Goal: Information Seeking & Learning: Learn about a topic

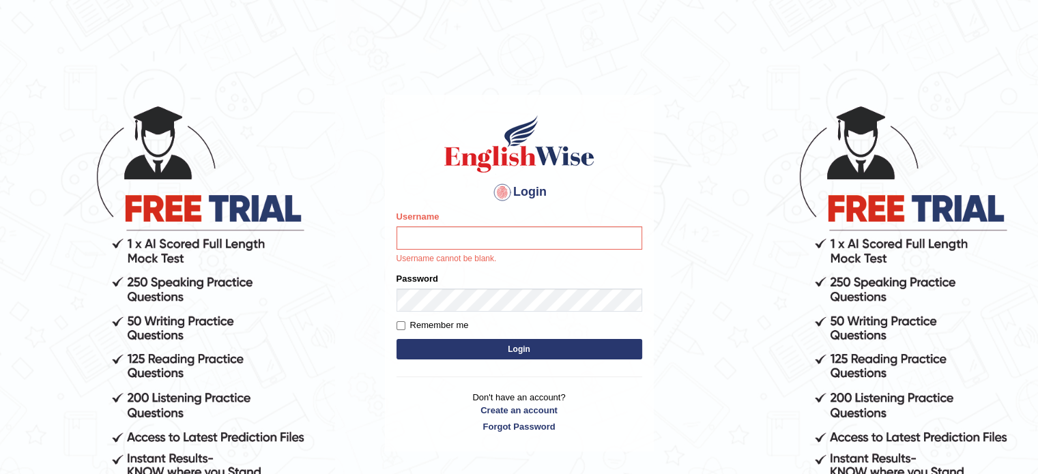
click at [1021, 108] on body "Login Please fix the following errors: Username Username cannot be blank. Passw…" at bounding box center [519, 289] width 1038 height 474
click at [626, 236] on input "Username" at bounding box center [519, 238] width 246 height 23
type input "Badmaarag"
click at [682, 242] on body "Login Please fix the following errors: Username Badmaarag Username cannot be bl…" at bounding box center [519, 289] width 1038 height 474
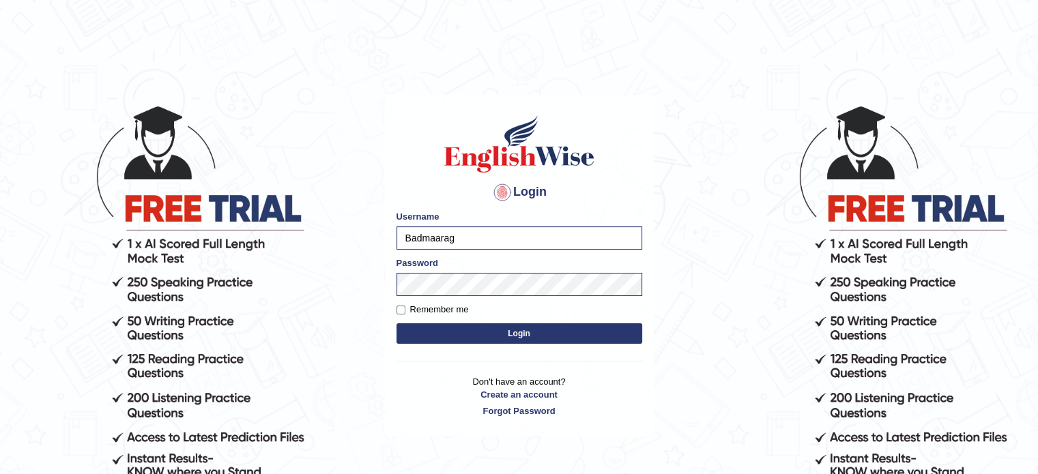
click at [608, 326] on button "Login" at bounding box center [519, 333] width 246 height 20
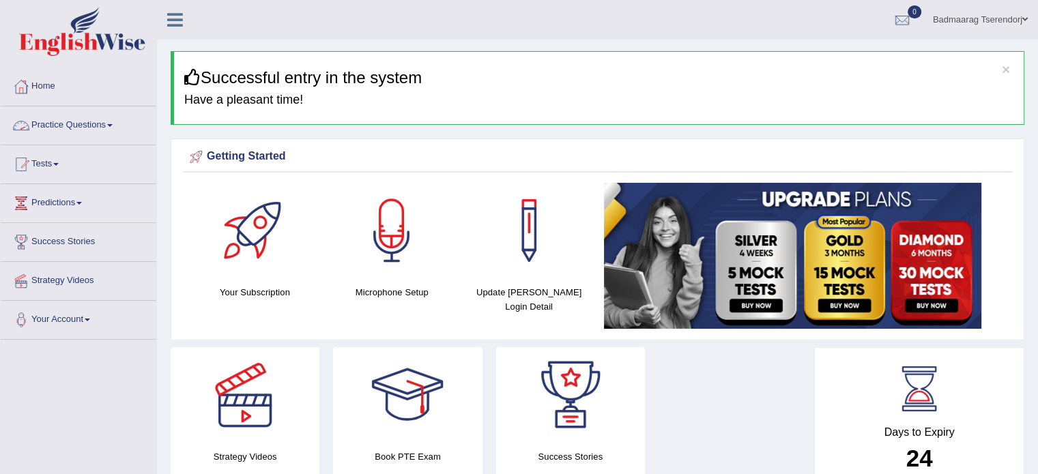
click at [115, 123] on link "Practice Questions" at bounding box center [79, 123] width 156 height 34
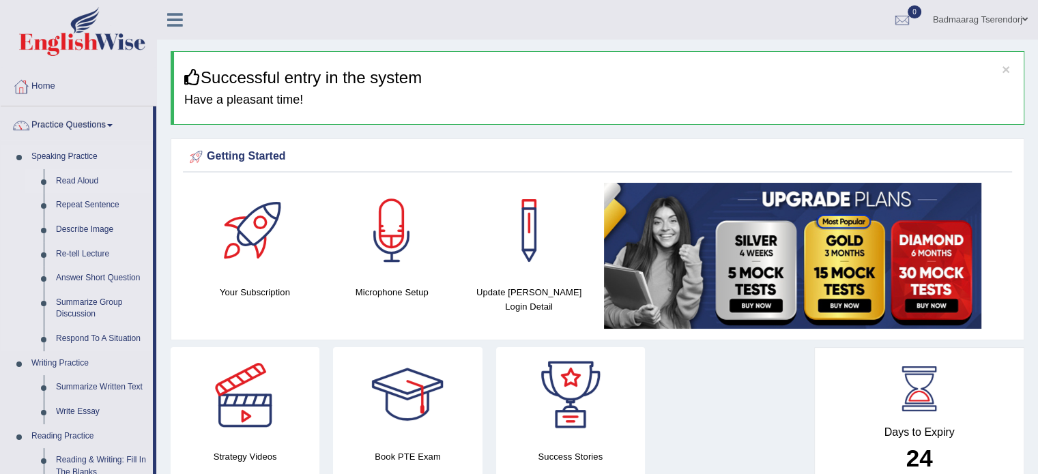
click at [90, 177] on link "Read Aloud" at bounding box center [101, 181] width 103 height 25
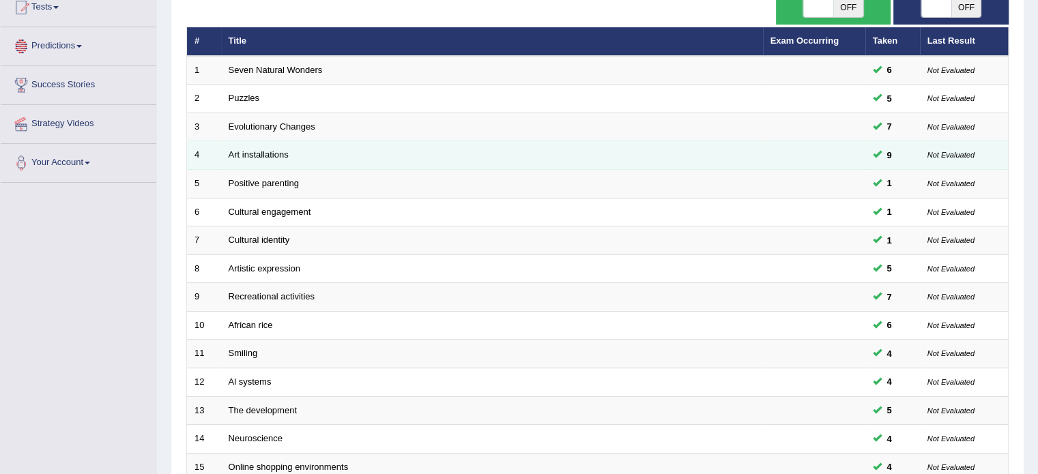
scroll to position [205, 0]
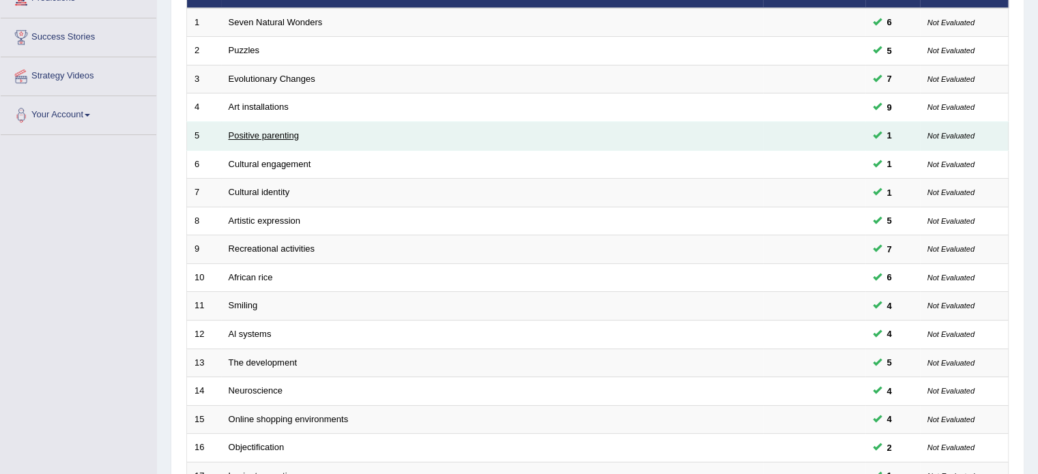
click at [284, 130] on link "Positive parenting" at bounding box center [264, 135] width 70 height 10
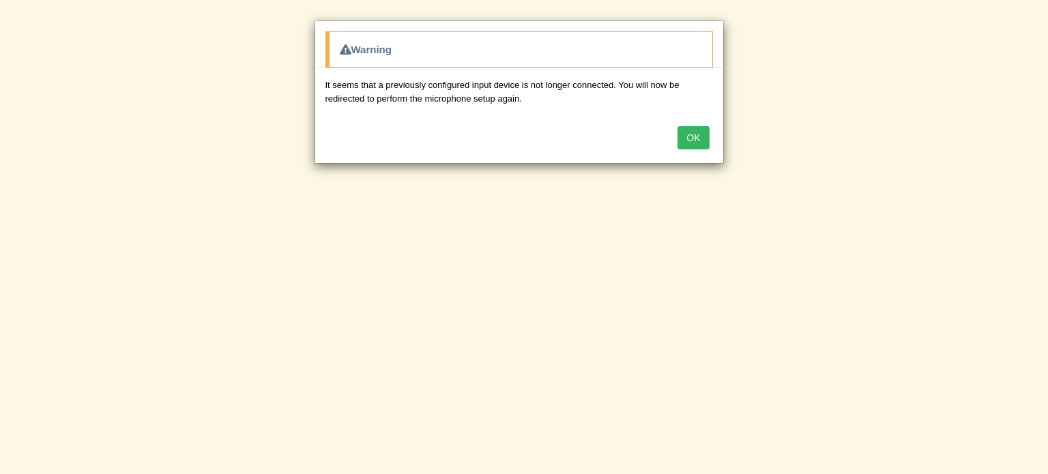
click at [688, 136] on button "OK" at bounding box center [693, 137] width 31 height 23
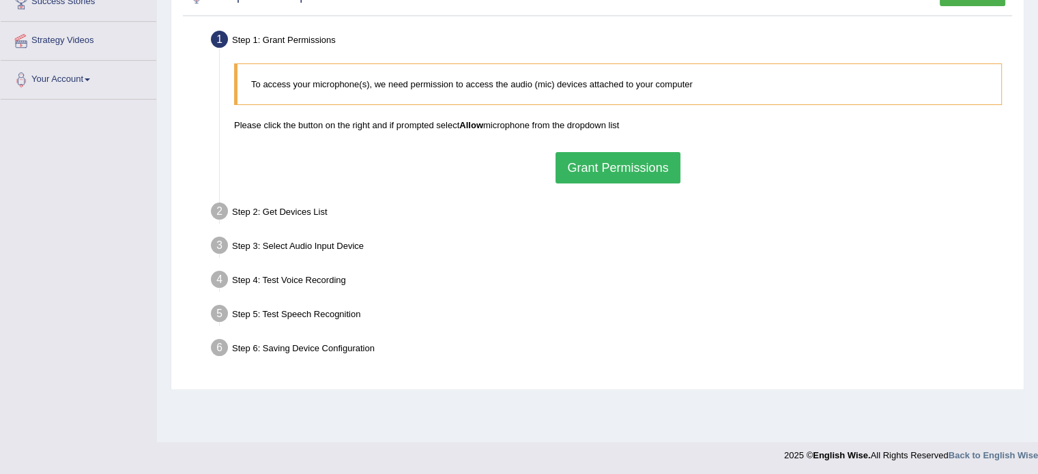
scroll to position [242, 0]
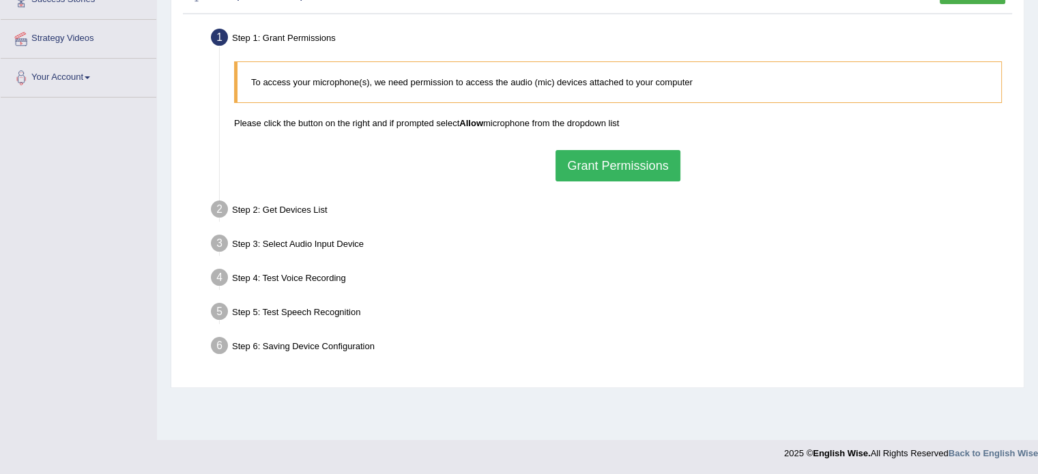
click at [642, 163] on button "Grant Permissions" at bounding box center [617, 165] width 124 height 31
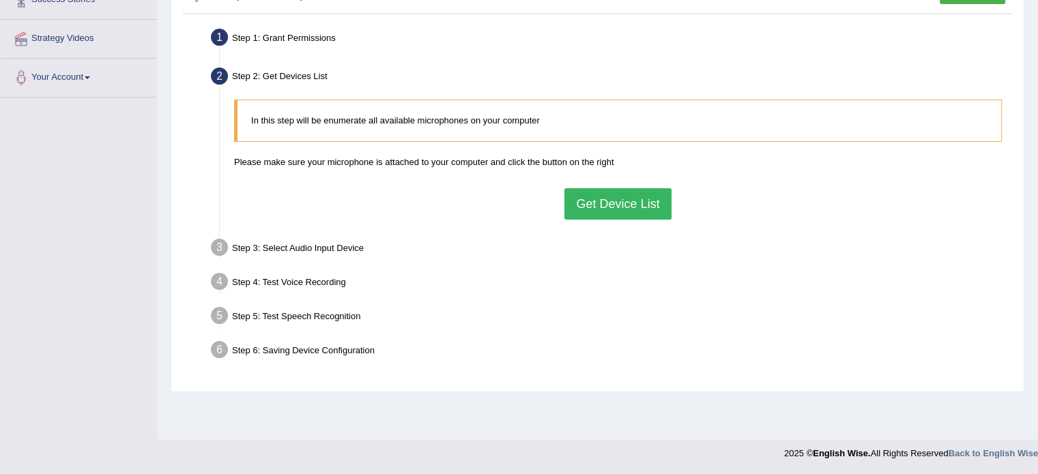
click at [648, 196] on button "Get Device List" at bounding box center [617, 203] width 106 height 31
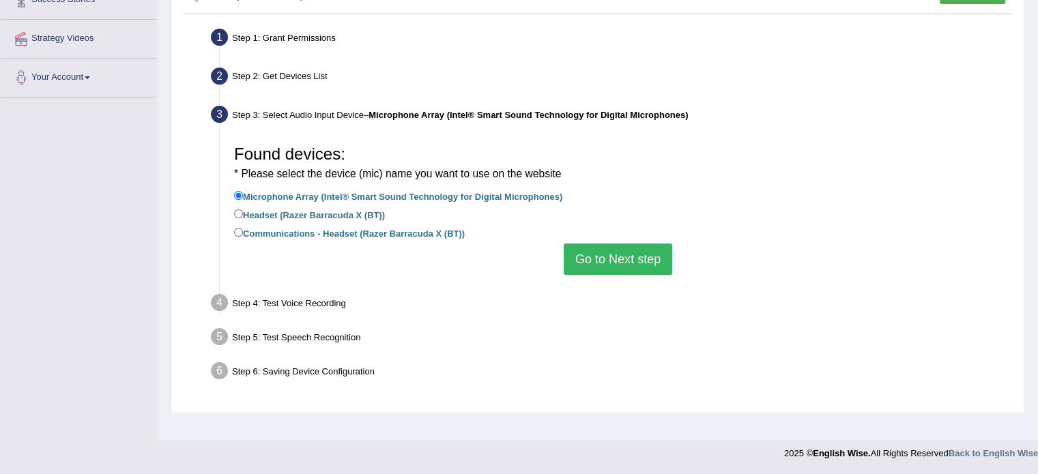
click at [644, 247] on button "Go to Next step" at bounding box center [618, 259] width 108 height 31
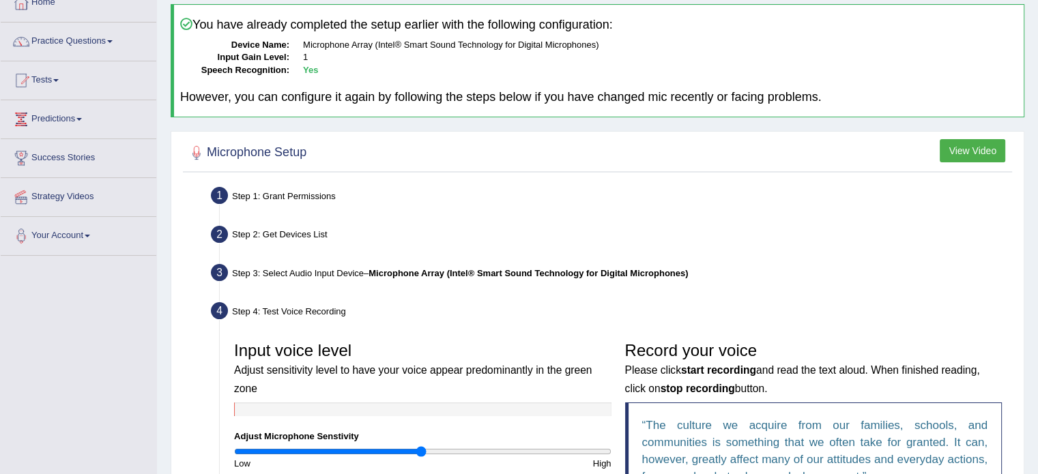
scroll to position [341, 0]
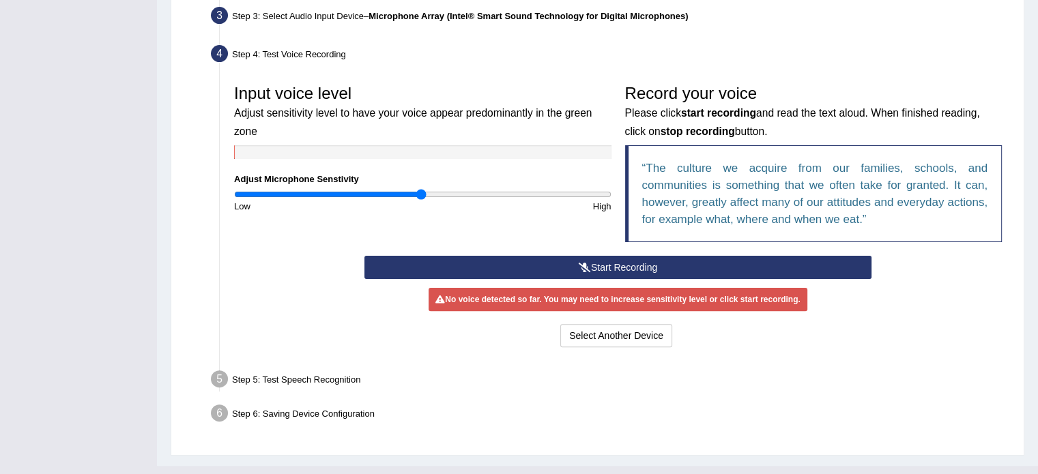
click at [607, 262] on button "Start Recording" at bounding box center [617, 267] width 507 height 23
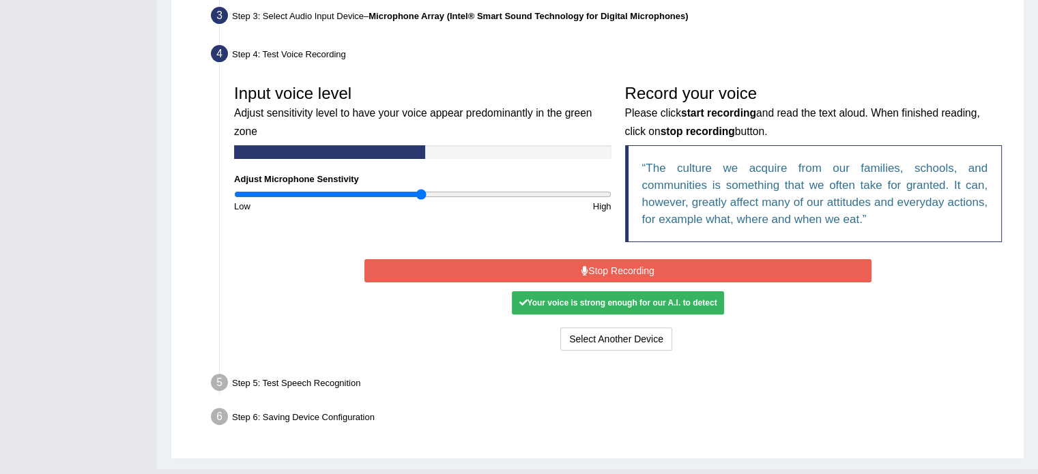
click at [621, 264] on button "Stop Recording" at bounding box center [617, 270] width 507 height 23
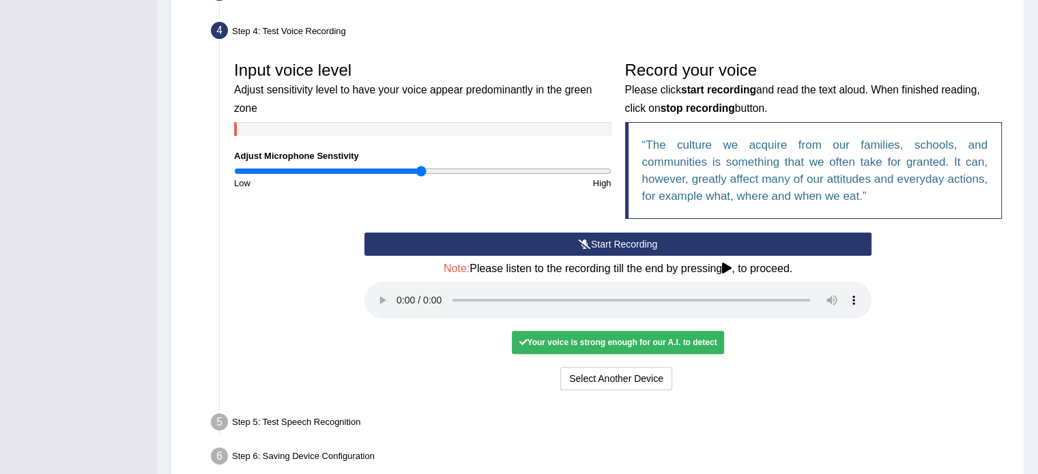
scroll to position [431, 0]
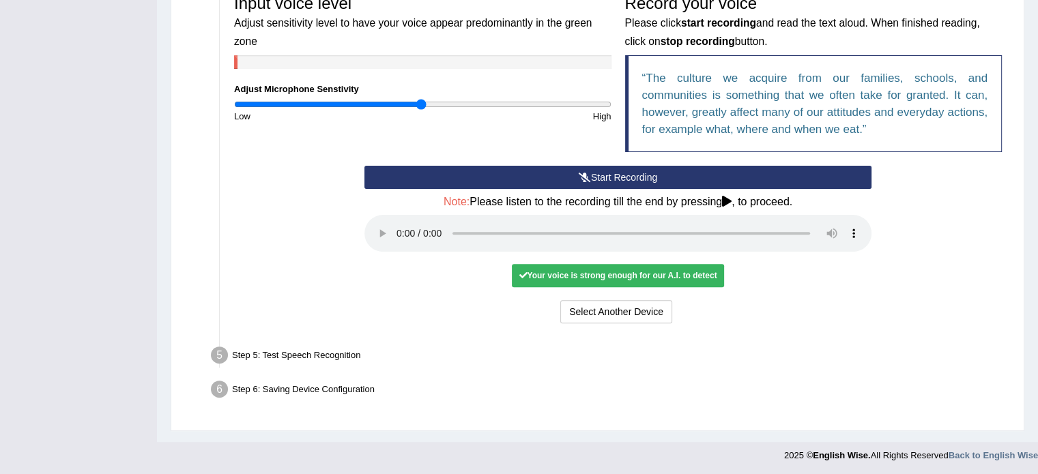
click at [349, 349] on div "Step 5: Test Speech Recognition" at bounding box center [611, 358] width 813 height 30
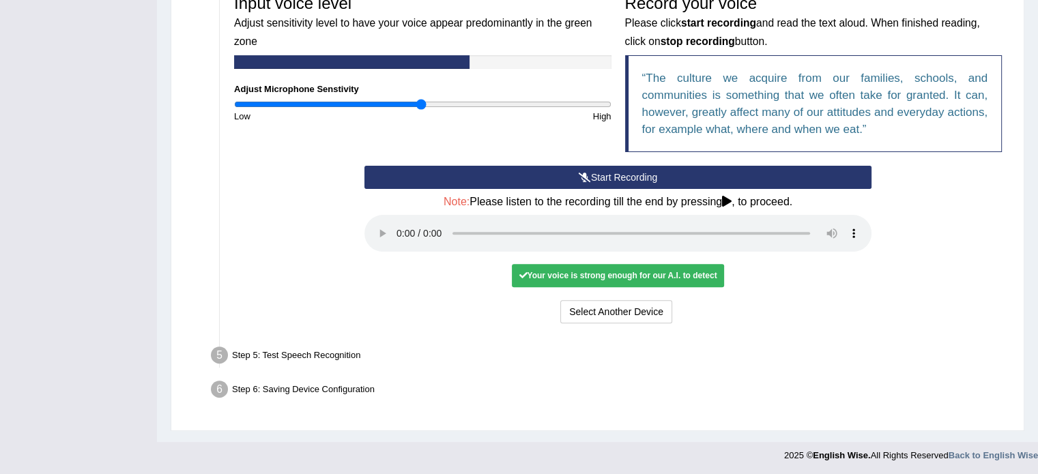
click at [590, 275] on div "Your voice is strong enough for our A.I. to detect" at bounding box center [618, 275] width 212 height 23
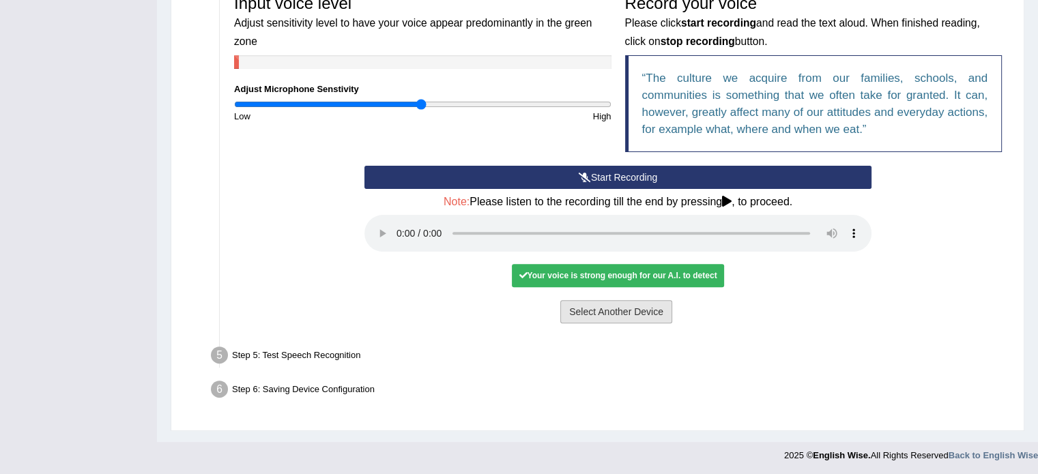
click at [595, 312] on button "Select Another Device" at bounding box center [616, 311] width 112 height 23
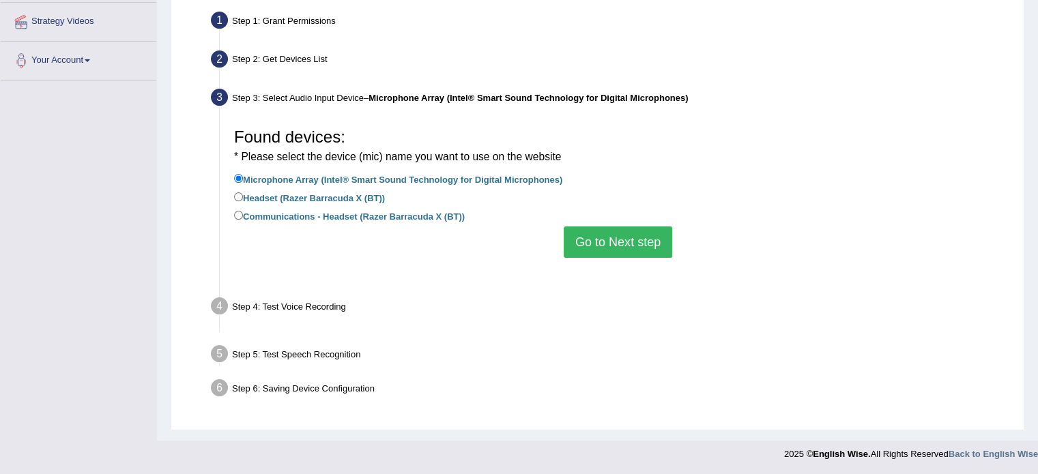
scroll to position [242, 0]
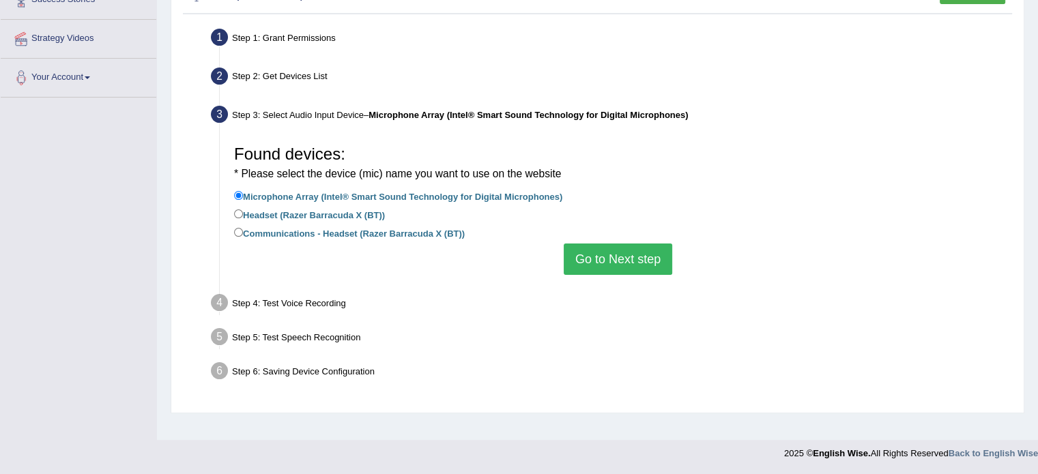
click at [598, 272] on button "Go to Next step" at bounding box center [618, 259] width 108 height 31
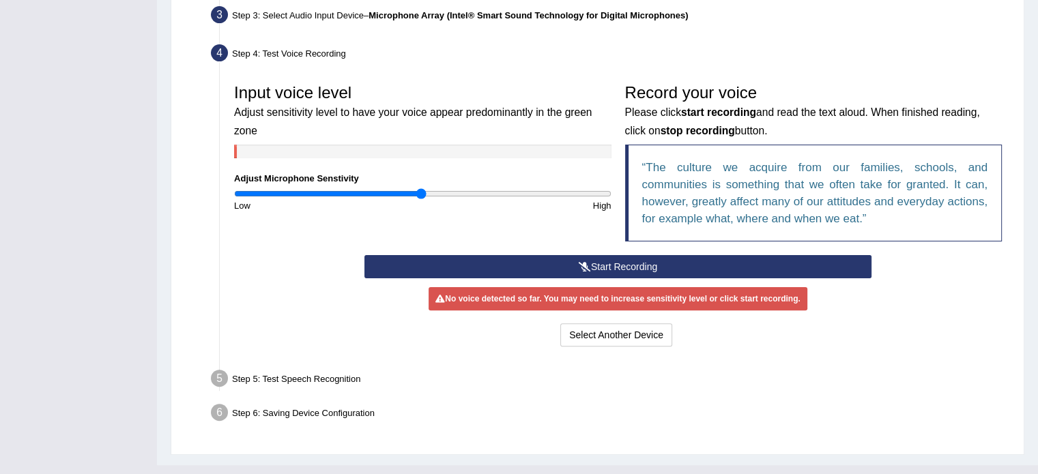
scroll to position [364, 0]
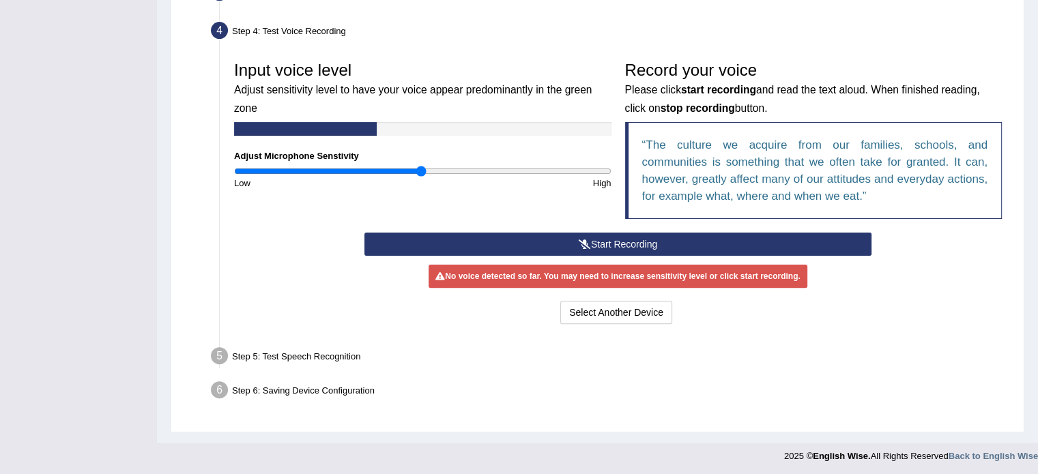
click at [600, 242] on button "Start Recording" at bounding box center [617, 244] width 507 height 23
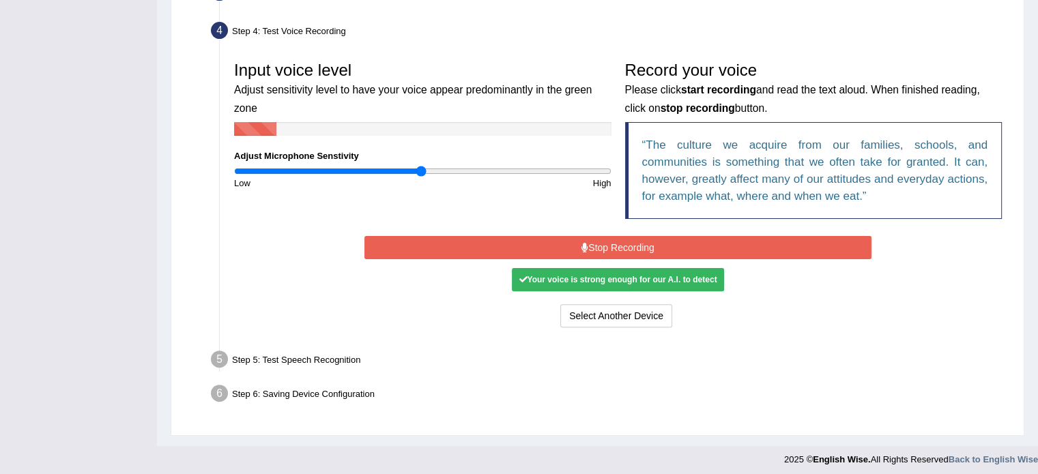
click at [622, 278] on div "Your voice is strong enough for our A.I. to detect" at bounding box center [618, 279] width 212 height 23
click at [625, 308] on button "Select Another Device" at bounding box center [616, 315] width 112 height 23
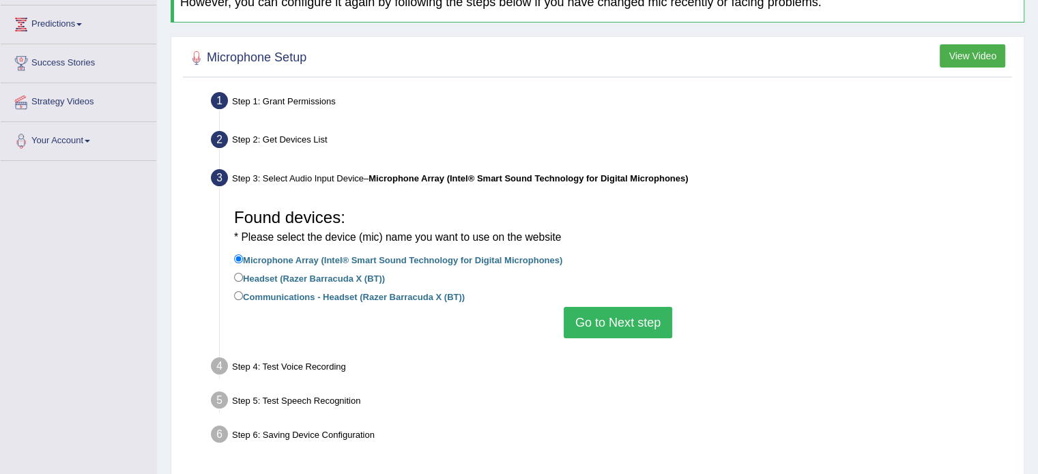
scroll to position [174, 0]
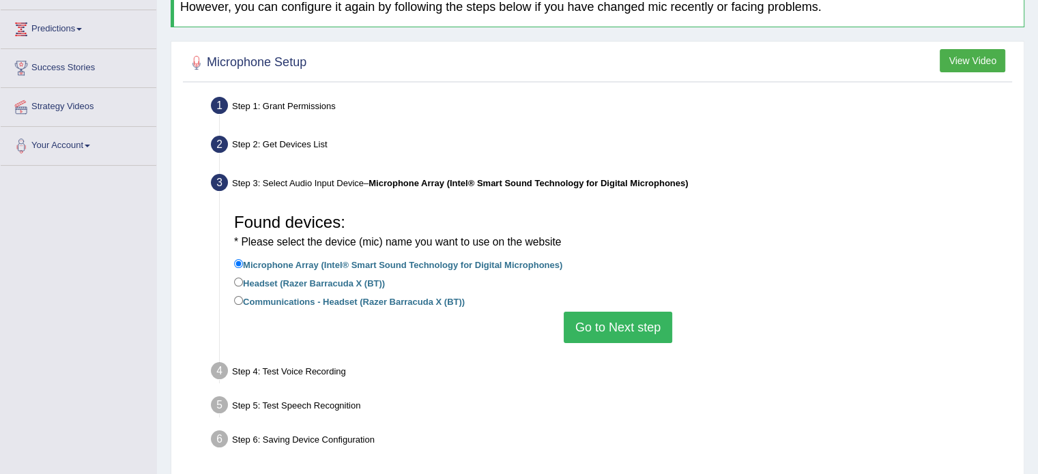
click at [609, 334] on button "Go to Next step" at bounding box center [618, 327] width 108 height 31
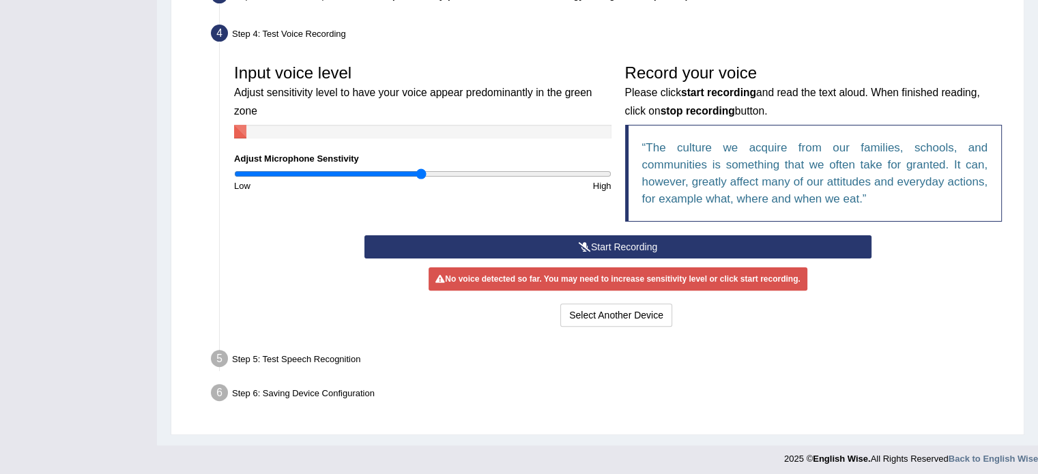
scroll to position [364, 0]
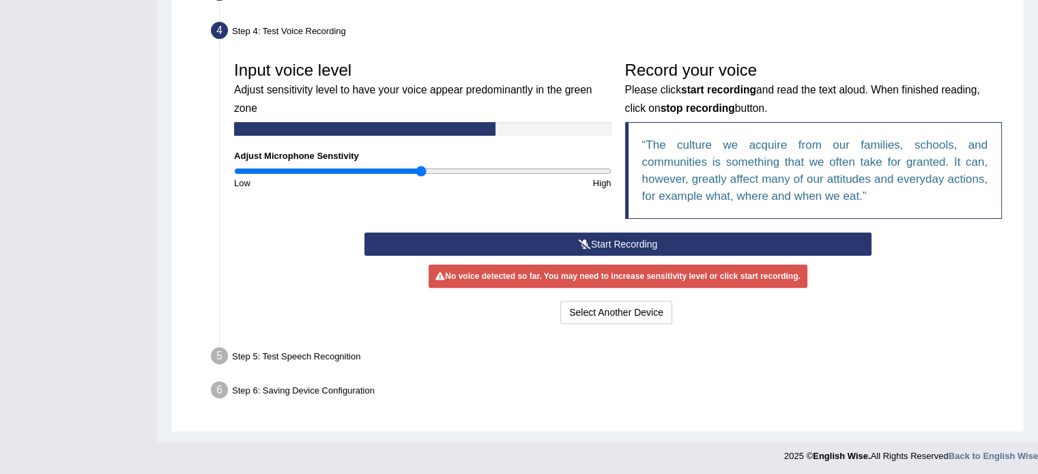
click at [618, 239] on button "Start Recording" at bounding box center [617, 244] width 507 height 23
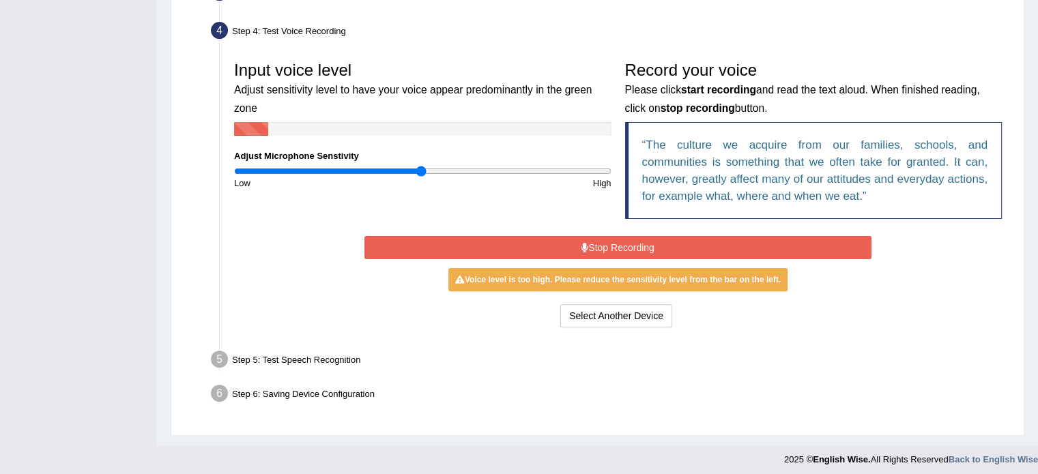
click at [618, 242] on button "Stop Recording" at bounding box center [617, 247] width 507 height 23
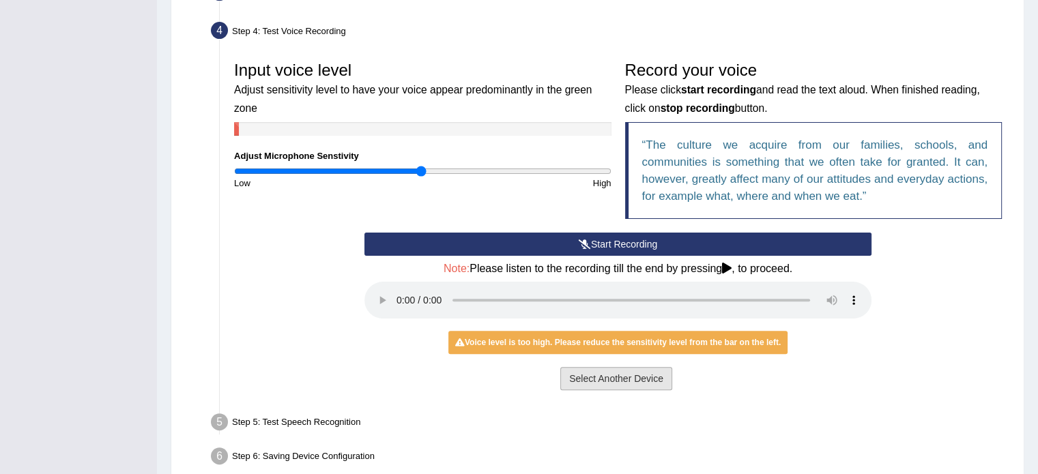
click at [598, 370] on button "Select Another Device" at bounding box center [616, 378] width 112 height 23
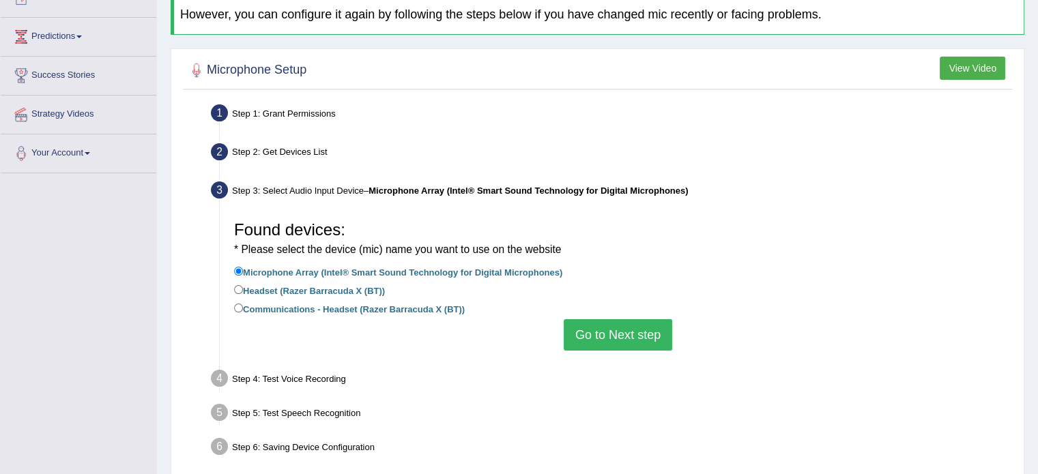
scroll to position [0, 0]
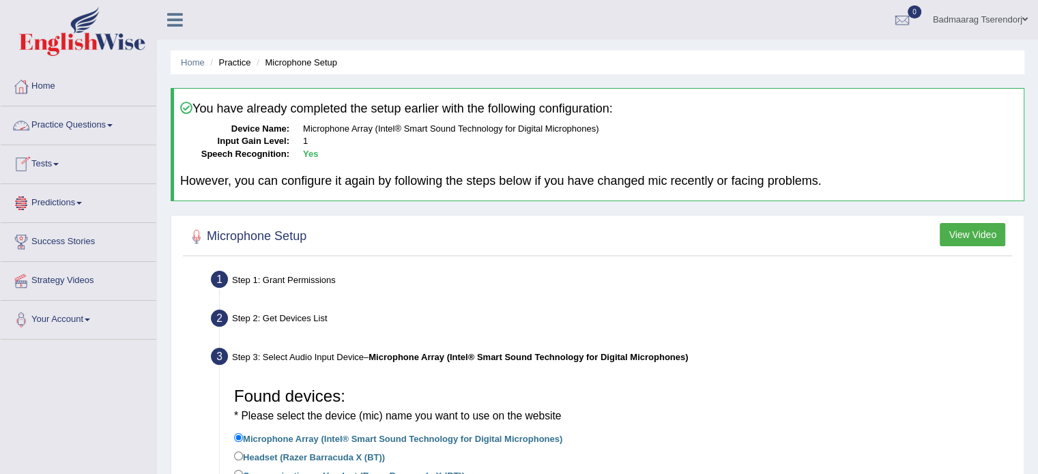
click at [116, 119] on link "Practice Questions" at bounding box center [79, 123] width 156 height 34
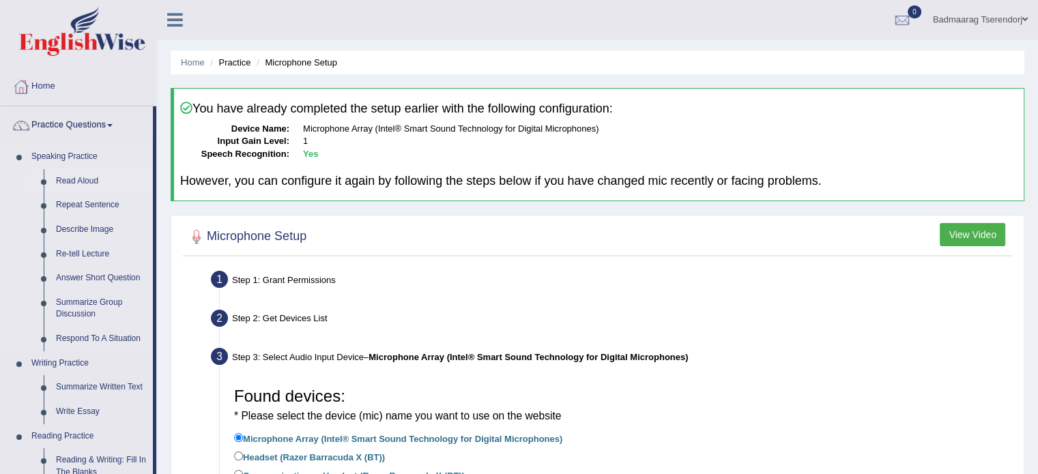
click at [82, 181] on link "Read Aloud" at bounding box center [101, 181] width 103 height 25
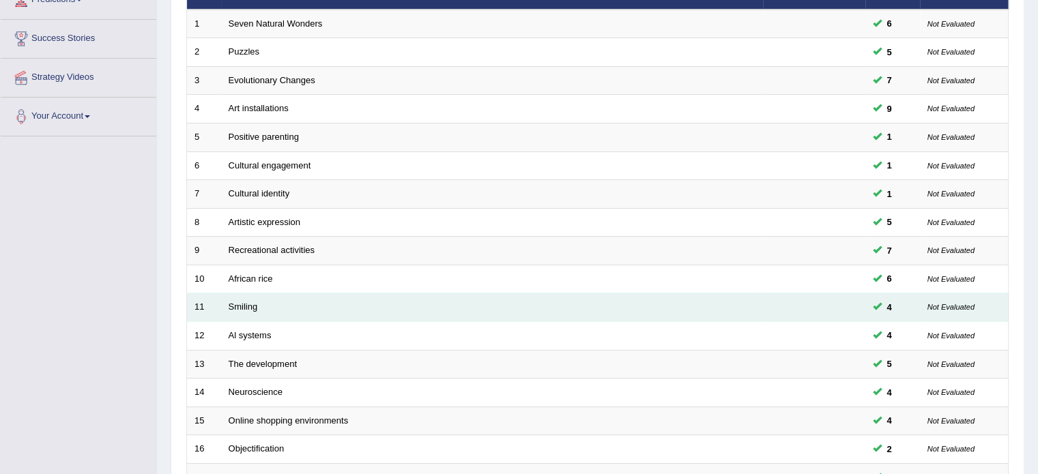
scroll to position [136, 0]
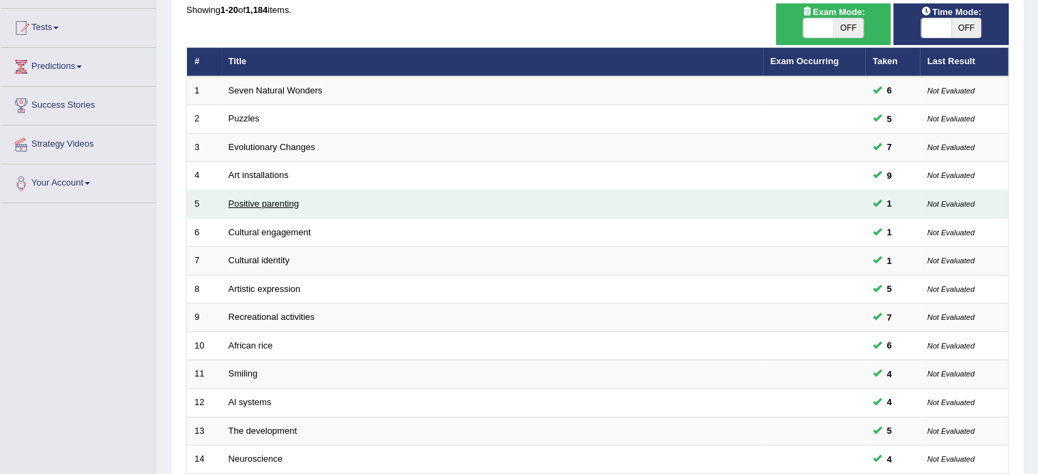
click at [276, 201] on link "Positive parenting" at bounding box center [264, 204] width 70 height 10
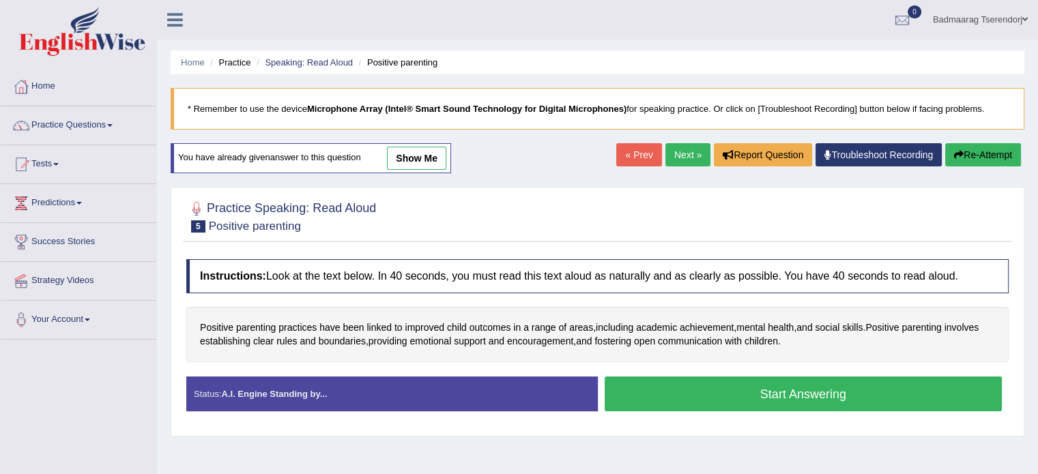
click at [648, 383] on button "Start Answering" at bounding box center [804, 394] width 398 height 35
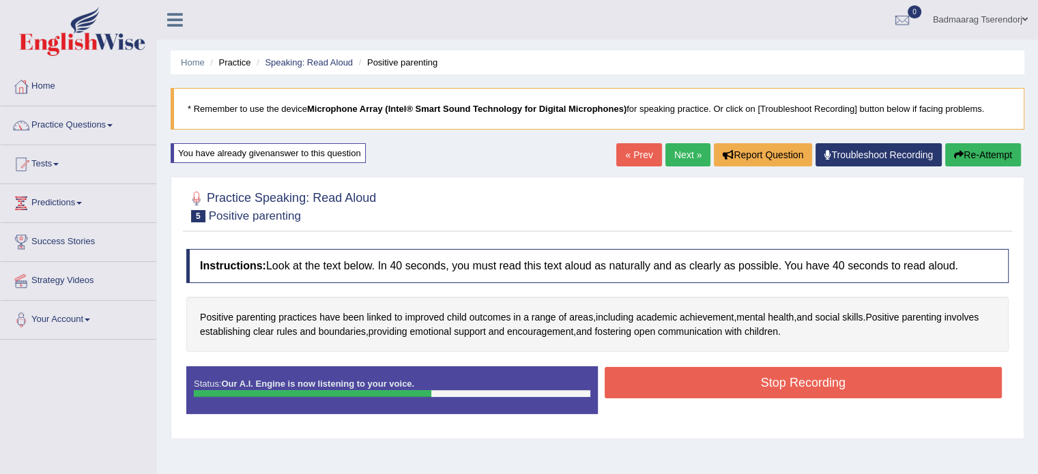
click at [648, 383] on button "Stop Recording" at bounding box center [804, 382] width 398 height 31
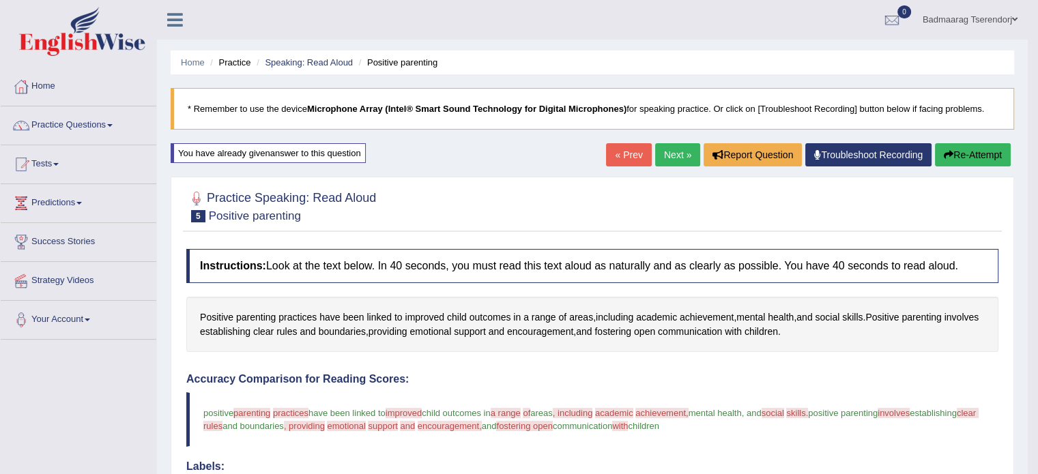
click at [50, 85] on link "Home" at bounding box center [79, 85] width 156 height 34
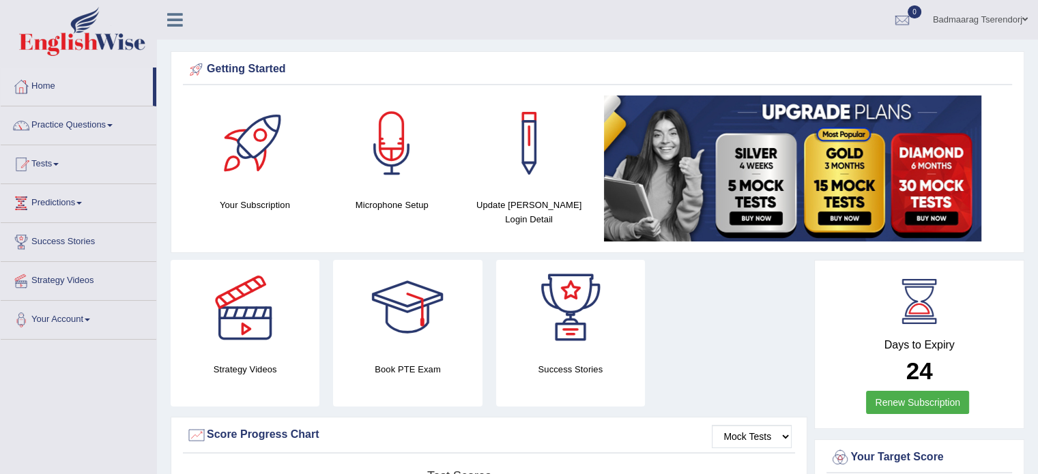
click at [1024, 20] on span at bounding box center [1024, 19] width 5 height 9
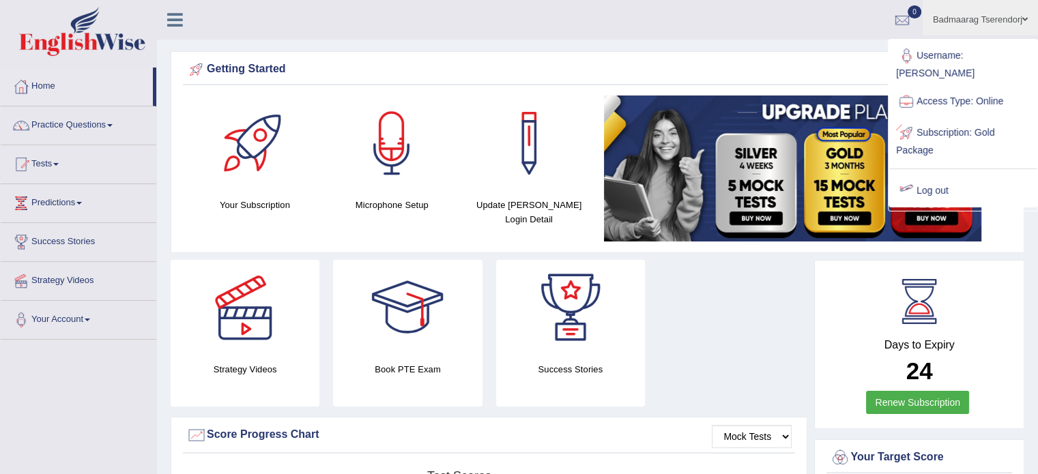
click at [942, 177] on link "Log out" at bounding box center [962, 190] width 147 height 31
